Goal: Book appointment/travel/reservation

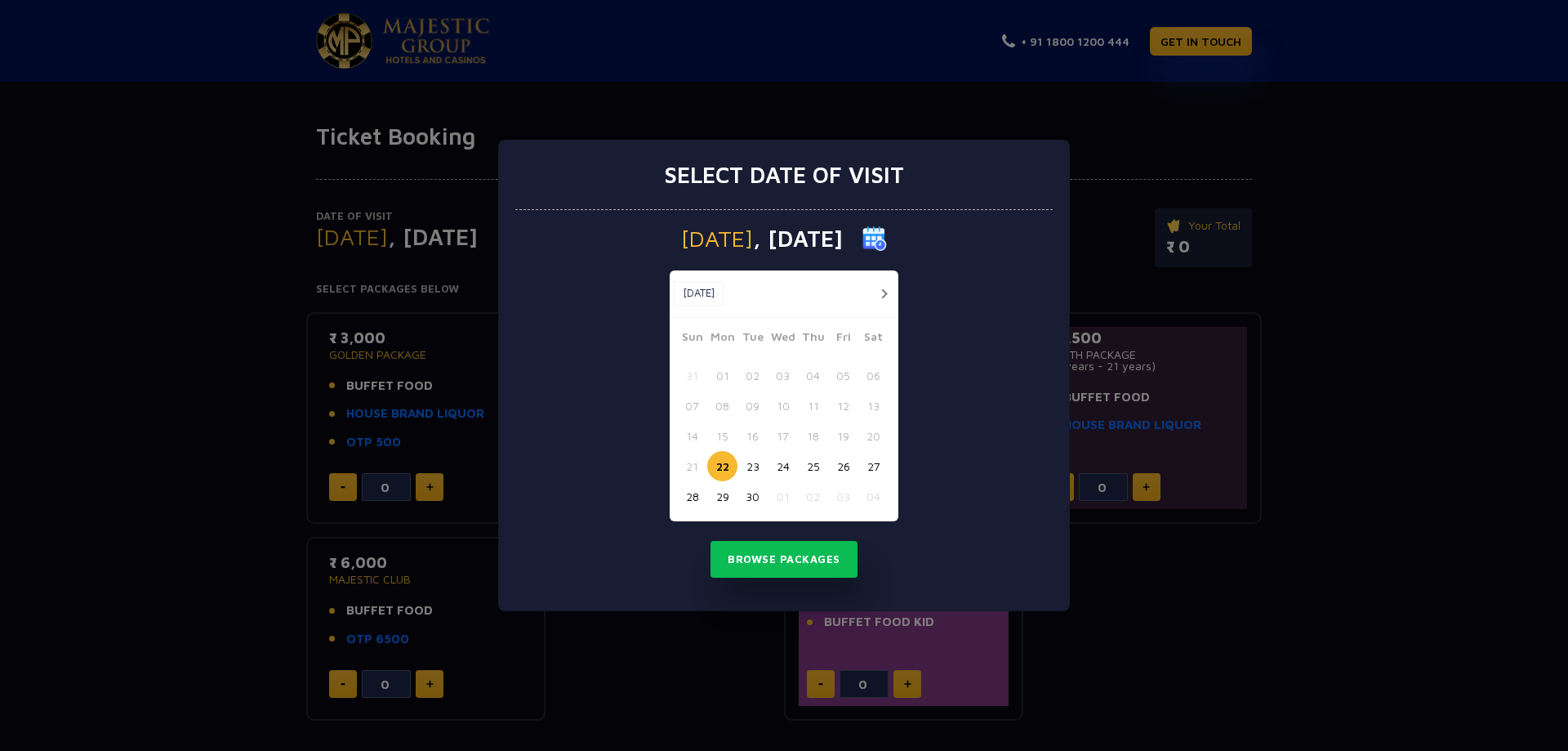
click at [726, 470] on button "22" at bounding box center [722, 465] width 30 height 30
click at [756, 542] on button "Browse Packages" at bounding box center [784, 560] width 147 height 37
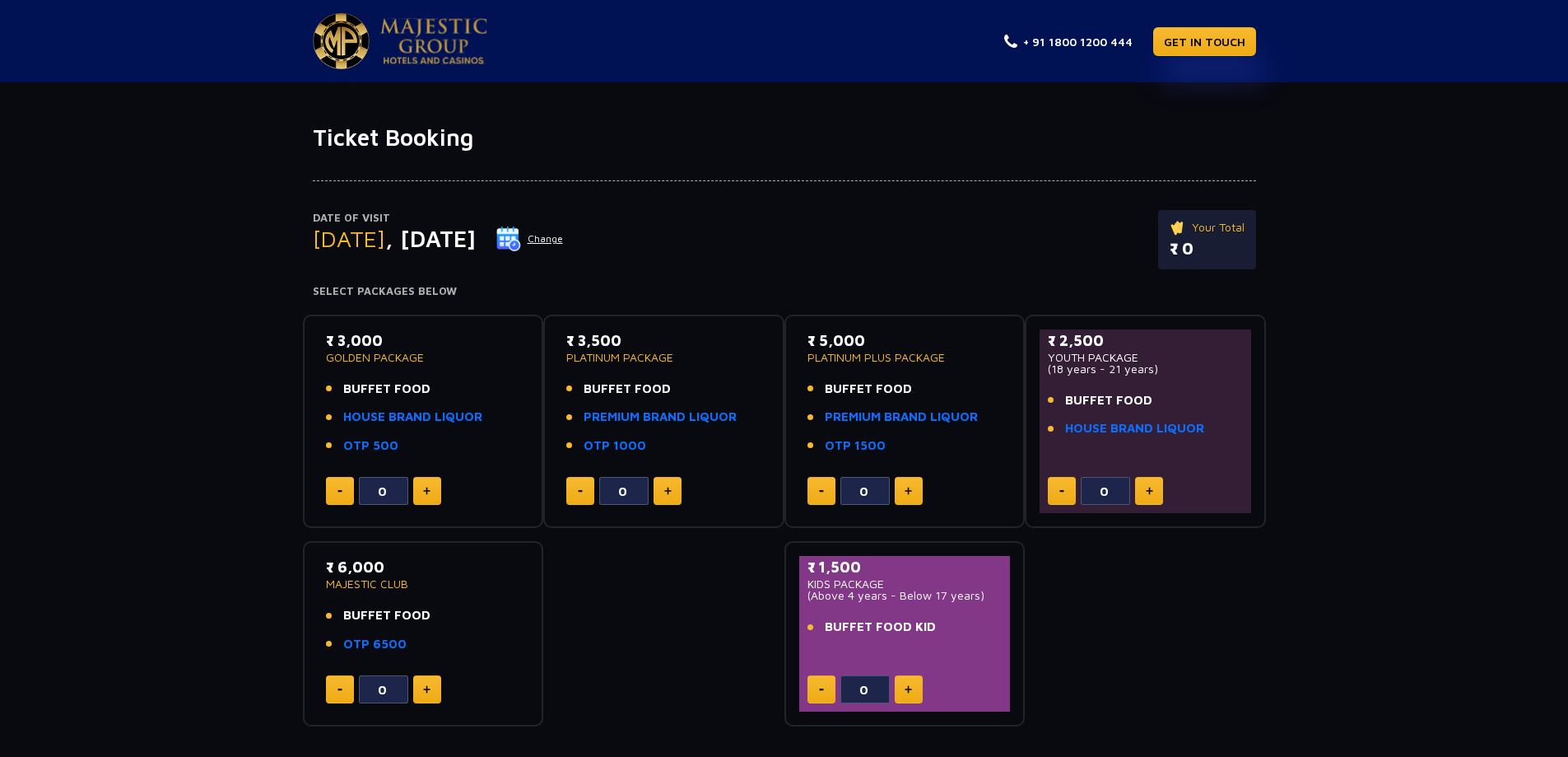
click at [564, 245] on button "Change" at bounding box center [529, 238] width 68 height 27
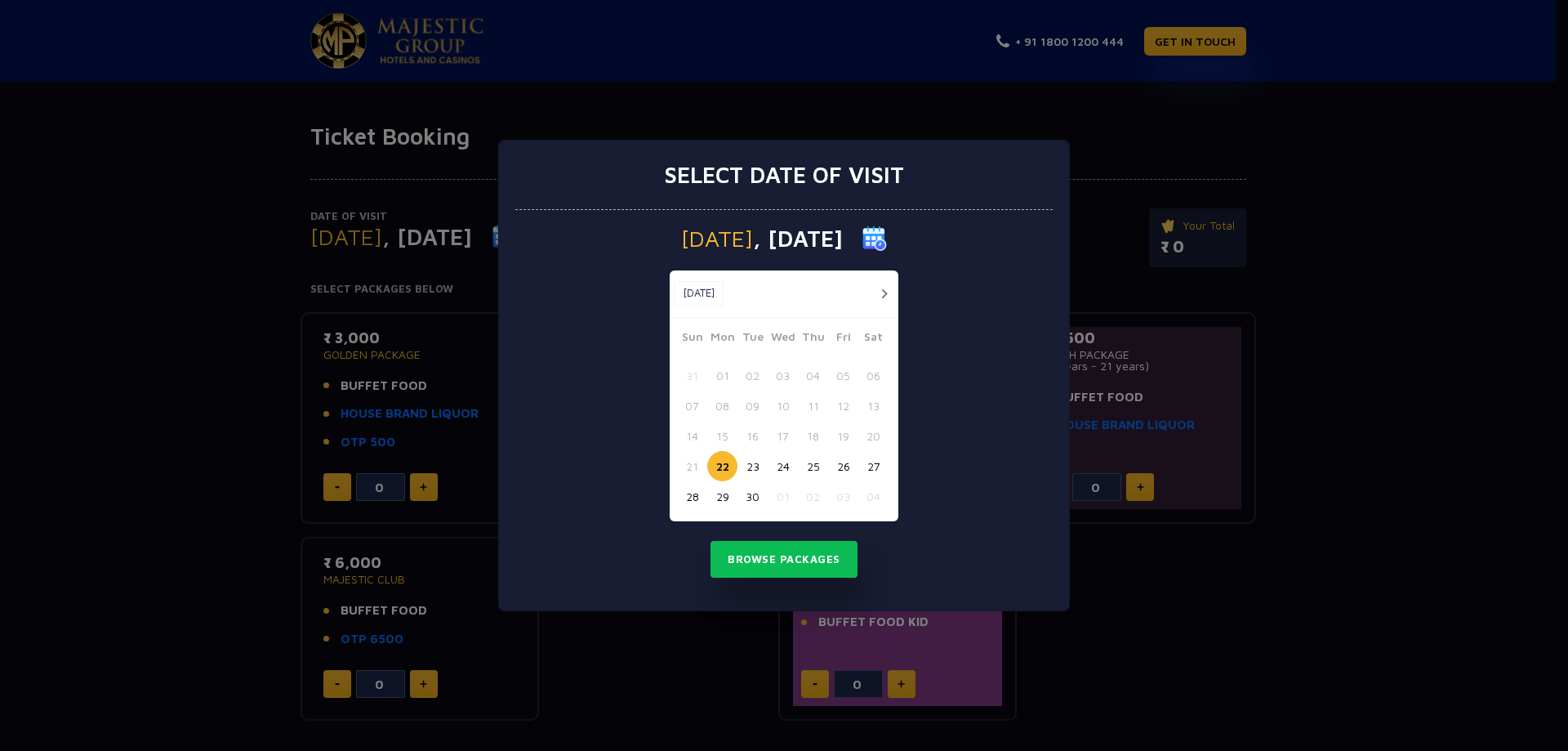
click at [754, 464] on button "23" at bounding box center [752, 465] width 30 height 30
click at [779, 554] on button "Browse Packages" at bounding box center [784, 560] width 147 height 37
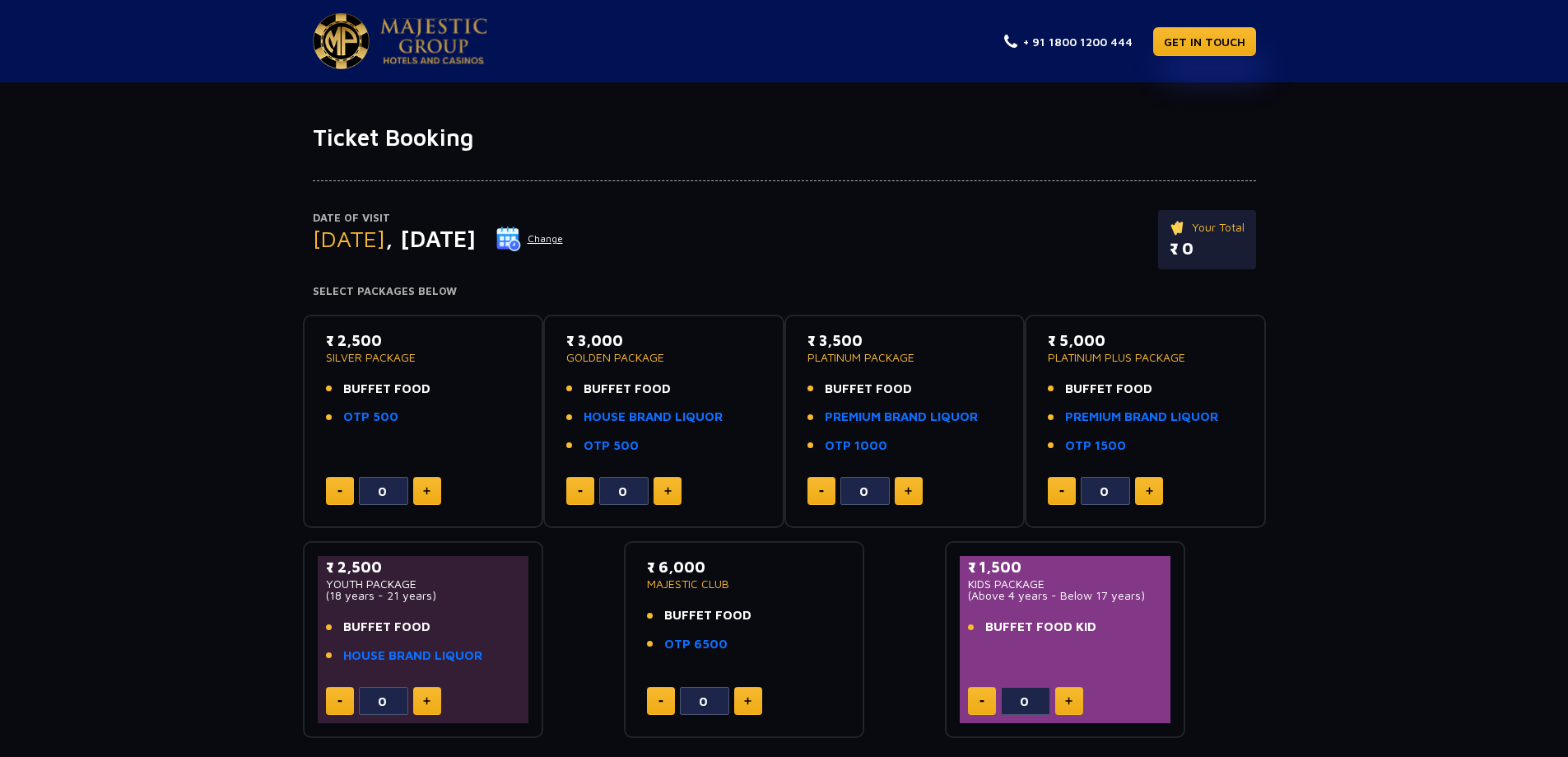
click at [564, 242] on button "Change" at bounding box center [529, 238] width 68 height 27
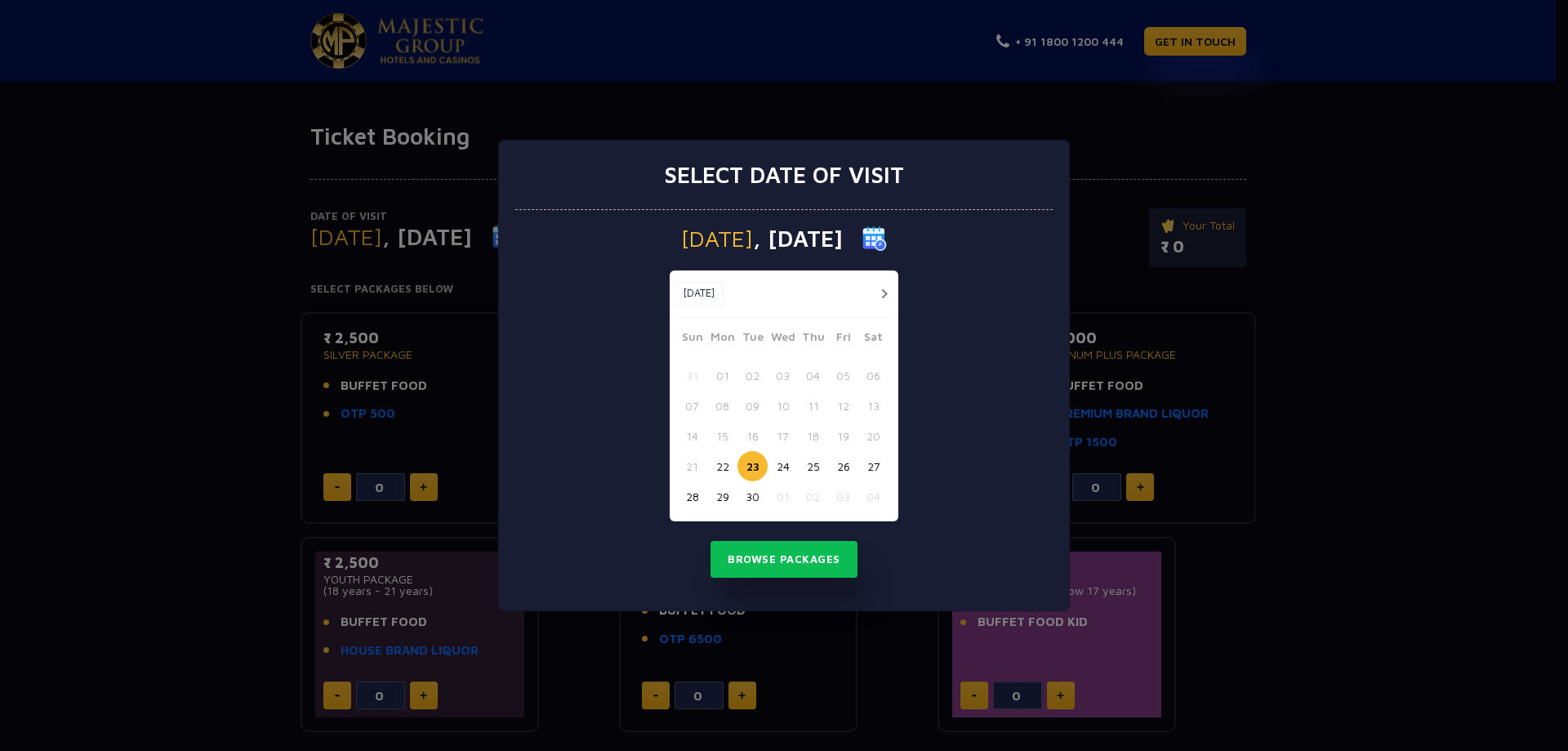
click at [721, 471] on button "22" at bounding box center [722, 465] width 30 height 30
click at [775, 557] on button "Browse Packages" at bounding box center [784, 560] width 147 height 37
